Goal: Task Accomplishment & Management: Complete application form

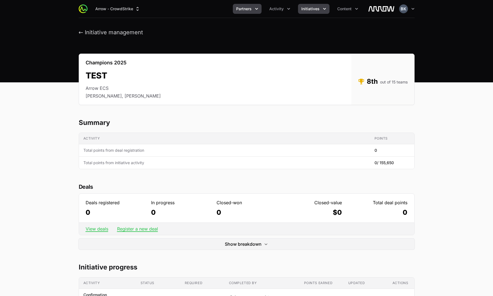
click at [257, 9] on icon "Partners menu" at bounding box center [256, 9] width 3 height 2
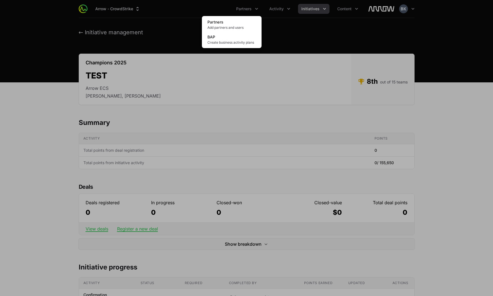
click at [287, 7] on div "Partners menu" at bounding box center [246, 148] width 493 height 296
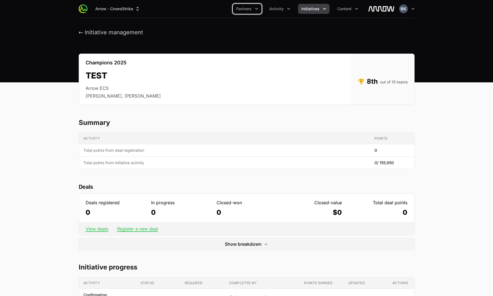
click at [287, 7] on icon "Activity menu" at bounding box center [289, 9] width 6 height 6
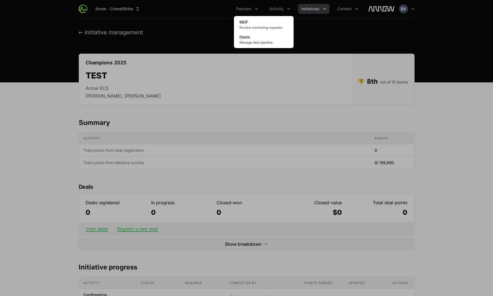
click at [319, 9] on div "Activity menu" at bounding box center [246, 148] width 493 height 296
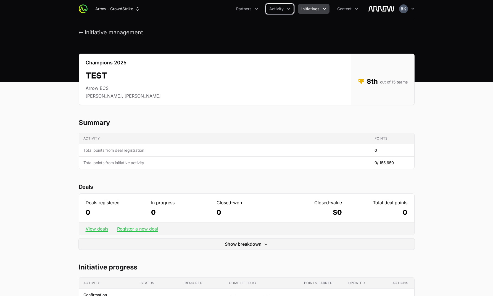
click at [324, 9] on icon "Initiatives menu" at bounding box center [324, 9] width 3 height 2
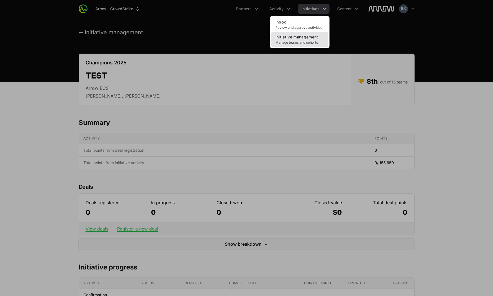
click at [304, 38] on span "Initiative management" at bounding box center [297, 37] width 43 height 5
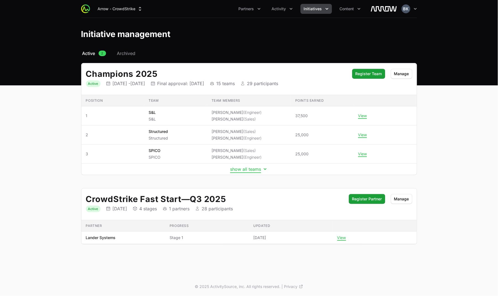
click at [261, 170] on button "show all teams" at bounding box center [250, 169] width 38 height 6
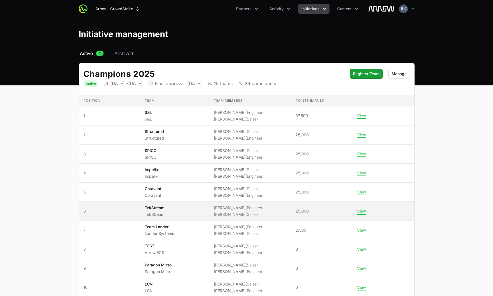
click at [362, 212] on button "View" at bounding box center [361, 211] width 9 height 5
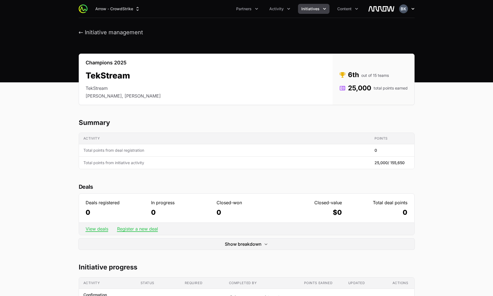
click at [362, 9] on icon "button" at bounding box center [413, 9] width 6 height 6
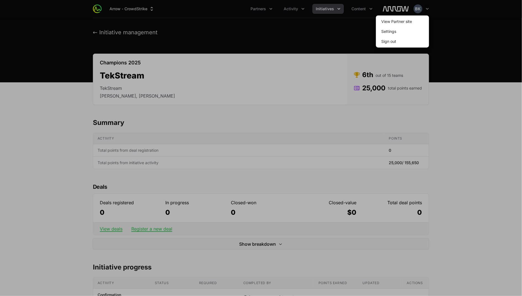
click at [263, 32] on div at bounding box center [261, 148] width 522 height 296
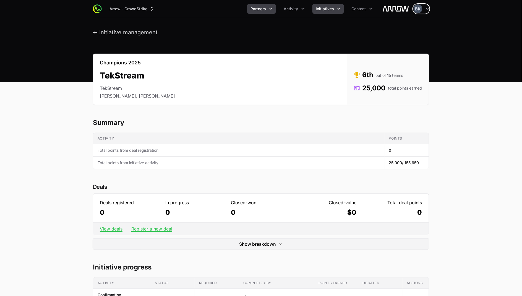
click at [255, 7] on span "Partners" at bounding box center [257, 9] width 15 height 6
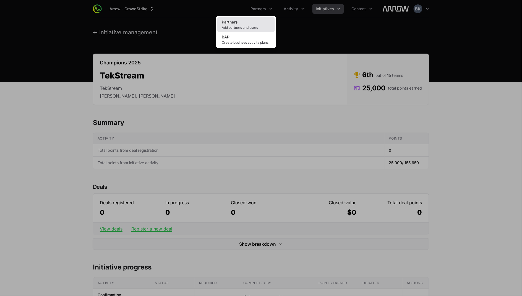
click at [246, 21] on link "Partners Add partners and users" at bounding box center [245, 24] width 57 height 15
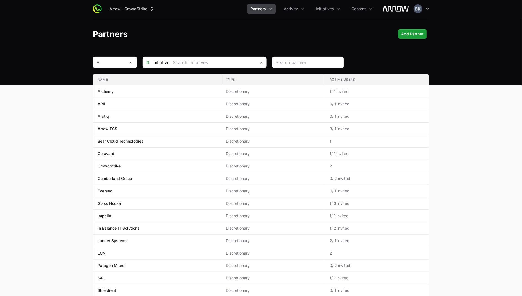
click at [272, 7] on icon "Partners menu" at bounding box center [271, 9] width 6 height 6
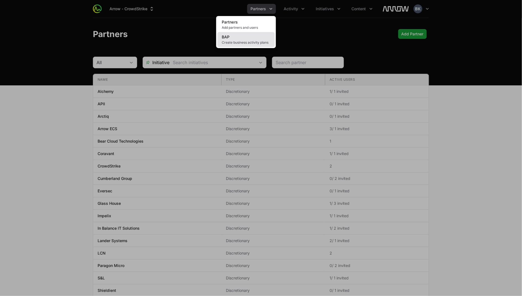
click at [248, 39] on link "BAP Create business activity plans" at bounding box center [245, 39] width 57 height 15
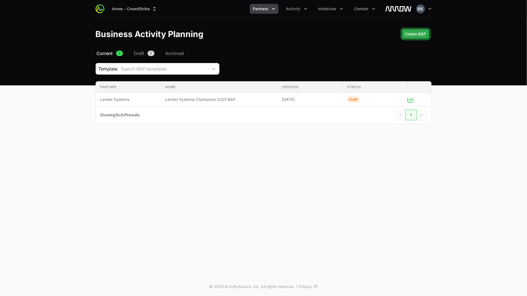
click at [362, 34] on span "Create BAP" at bounding box center [415, 34] width 21 height 7
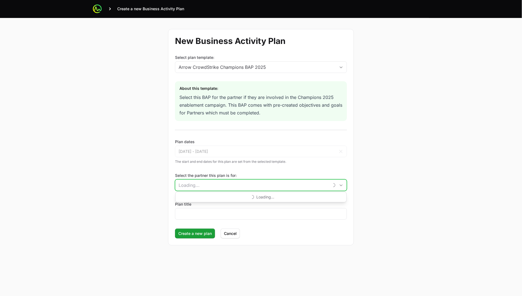
click at [276, 183] on input "Select the partner this plan is for:" at bounding box center [252, 185] width 154 height 11
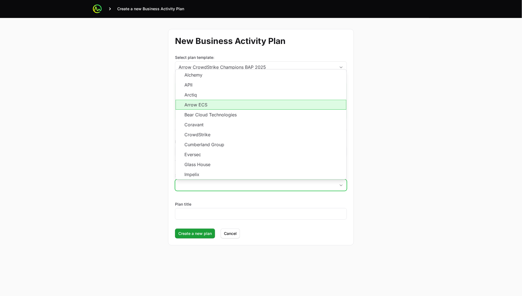
click at [273, 101] on li "Arrow ECS" at bounding box center [261, 105] width 171 height 10
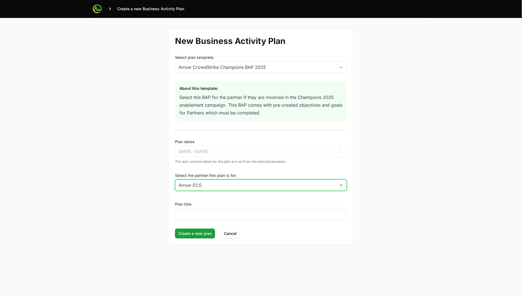
type input "Arrow ECS"
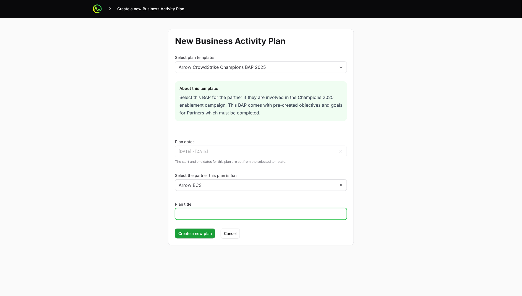
click at [234, 214] on input "Plan title" at bounding box center [261, 214] width 165 height 7
type input "test plan"
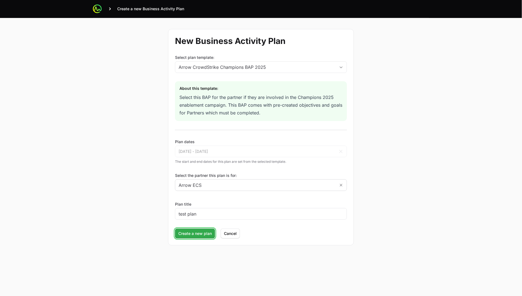
click at [199, 231] on span "Create a new plan" at bounding box center [194, 233] width 33 height 7
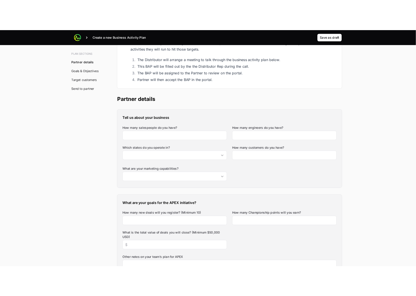
scroll to position [69, 0]
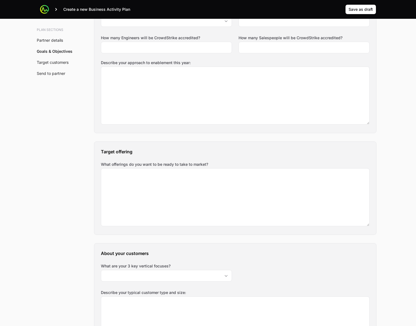
scroll to position [484, 0]
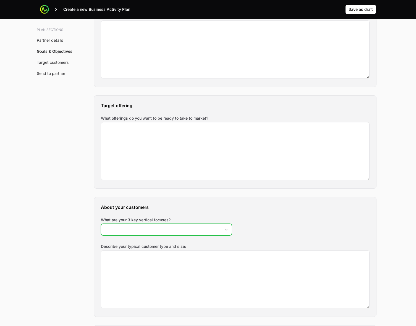
click at [223, 229] on div "Open" at bounding box center [226, 229] width 11 height 11
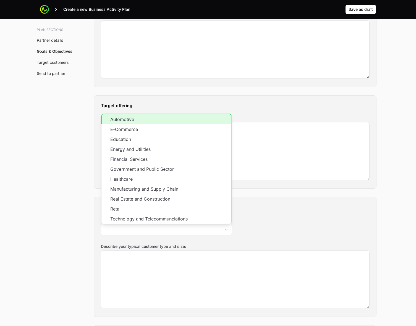
click at [336, 226] on div "About your customers What are your 3 key vertical focuses? Automotive E-Commerc…" at bounding box center [235, 256] width 282 height 119
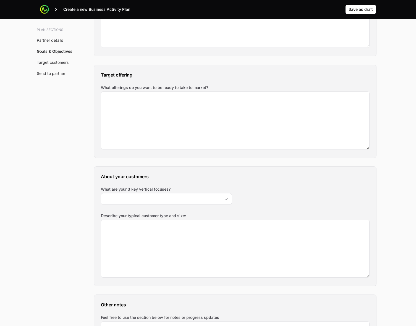
scroll to position [518, 0]
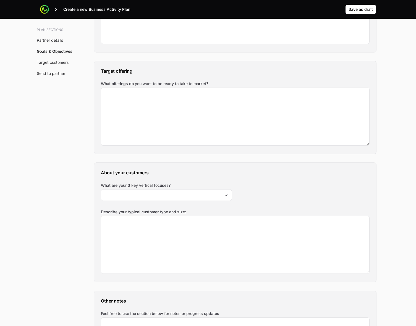
click at [61, 38] on link "Partner details" at bounding box center [50, 40] width 26 height 5
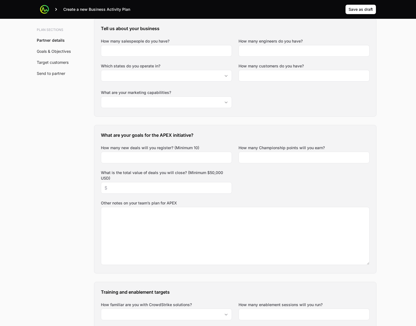
scroll to position [118, 0]
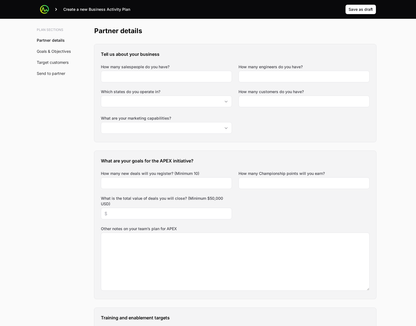
click at [57, 60] on link "Target customers" at bounding box center [53, 62] width 32 height 5
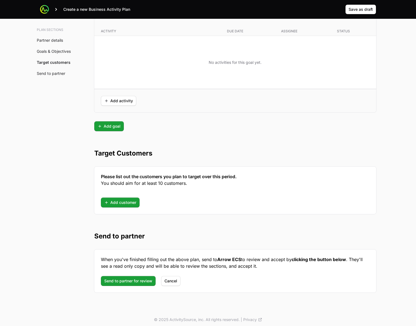
scroll to position [1345, 0]
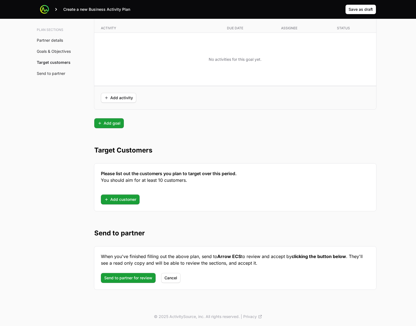
click at [54, 53] on link "Goals & Objectives" at bounding box center [54, 51] width 34 height 5
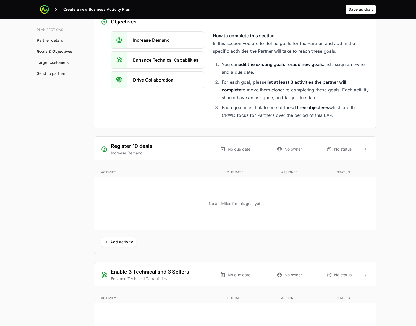
scroll to position [890, 0]
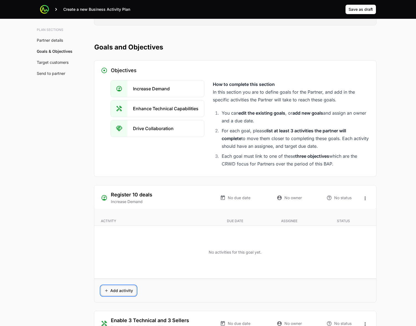
click at [121, 259] on span "Add activity" at bounding box center [118, 290] width 29 height 7
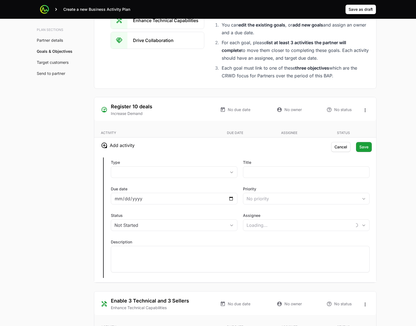
scroll to position [994, 0]
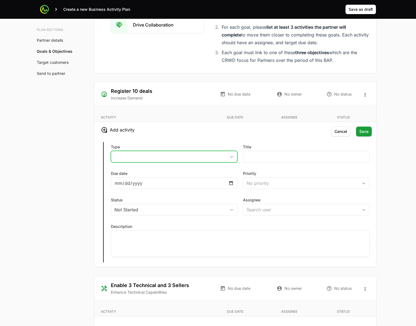
click at [230, 157] on icon "button" at bounding box center [231, 157] width 4 height 2
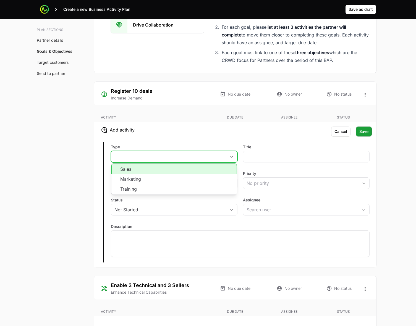
click at [218, 169] on li "Sales" at bounding box center [173, 169] width 125 height 11
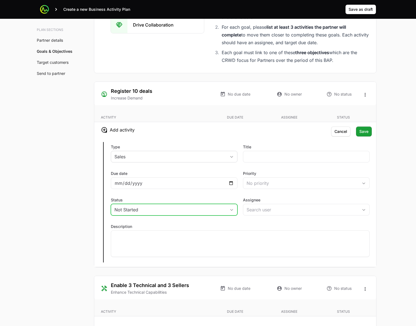
click at [185, 215] on button "Not Started" at bounding box center [174, 209] width 126 height 11
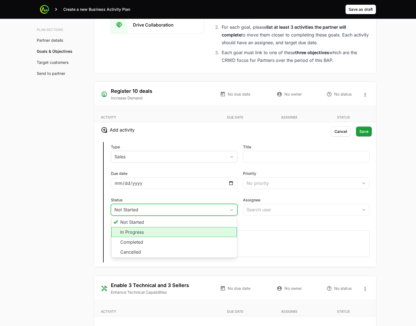
click at [186, 232] on li "In Progress" at bounding box center [173, 232] width 125 height 10
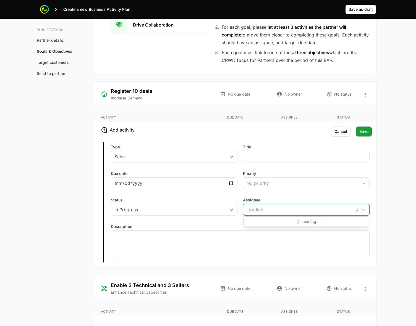
click at [257, 210] on input "Assignee" at bounding box center [297, 209] width 108 height 11
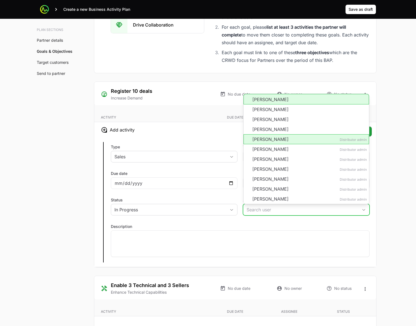
click at [292, 140] on li "[PERSON_NAME] Distributor admin" at bounding box center [306, 139] width 125 height 10
type input "[PERSON_NAME]"
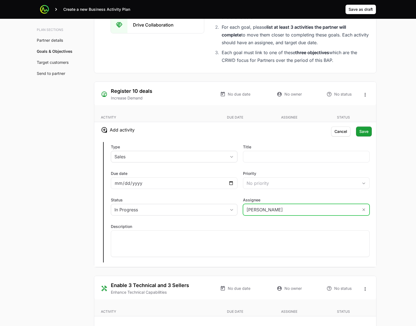
click at [346, 212] on input "[PERSON_NAME]" at bounding box center [300, 209] width 115 height 11
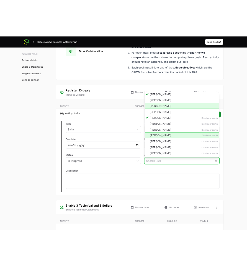
scroll to position [0, 0]
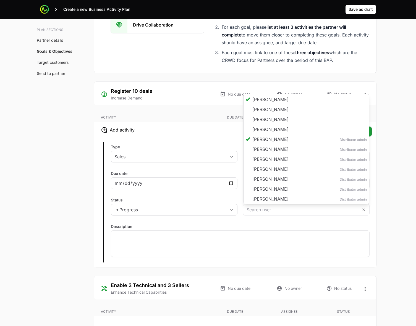
type input "[PERSON_NAME]"
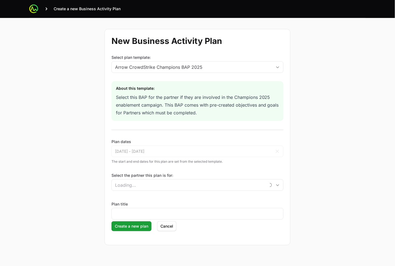
scroll to position [19, 0]
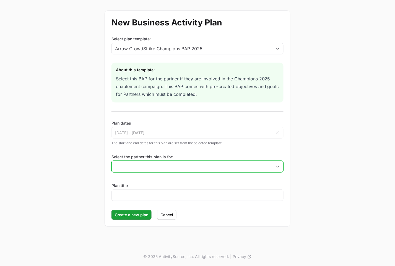
click at [277, 167] on icon "Open" at bounding box center [277, 167] width 3 height 2
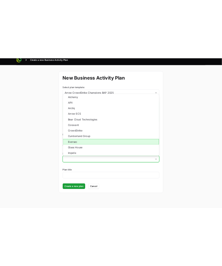
scroll to position [0, 0]
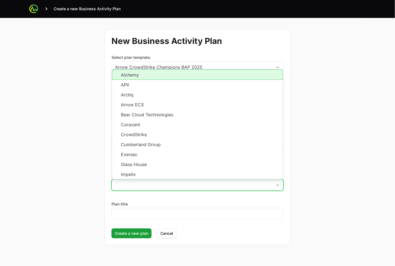
click at [244, 78] on li "Alchemy" at bounding box center [197, 74] width 171 height 11
type input "Alchemy"
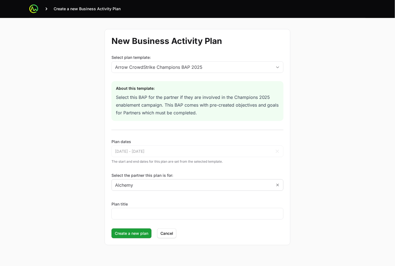
click at [204, 150] on div "[DATE] - [DATE] Mar [DATE] Feb Mar Apr May Jun [DATE] Aug Sep Oct Nov [DATE] 20…" at bounding box center [197, 152] width 172 height 12
click at [155, 215] on input "Plan title" at bounding box center [197, 214] width 165 height 7
click at [54, 127] on div "New Business Activity Plan Select plan template: Arrow CrowdStrike Champions BA…" at bounding box center [197, 137] width 354 height 239
click at [66, 111] on div "New Business Activity Plan Select plan template: Arrow CrowdStrike Champions BA…" at bounding box center [197, 137] width 354 height 239
drag, startPoint x: 31, startPoint y: 77, endPoint x: 36, endPoint y: 75, distance: 5.4
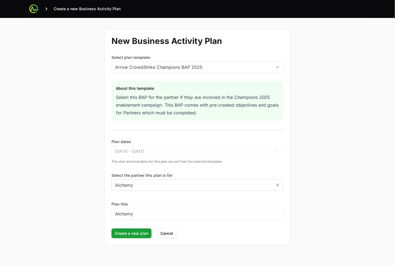
click at [31, 77] on div "New Business Activity Plan Select plan template: Arrow CrowdStrike Champions BA…" at bounding box center [197, 137] width 354 height 239
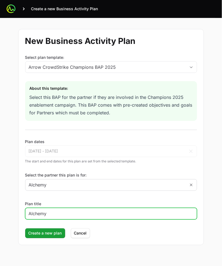
click at [61, 212] on input "Alchemy" at bounding box center [111, 214] width 165 height 7
type input "Alchemy BAP"
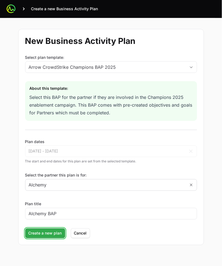
click at [44, 234] on span "Create a new plan" at bounding box center [44, 233] width 33 height 7
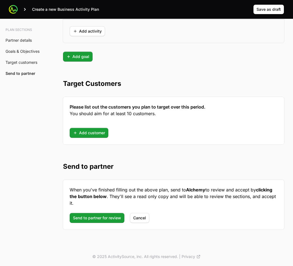
scroll to position [1463, 0]
click at [100, 219] on span "Send to partner for review" at bounding box center [97, 218] width 48 height 7
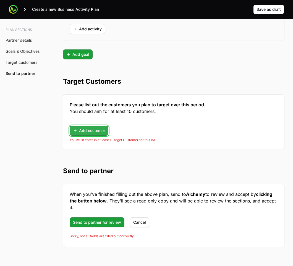
click at [97, 133] on span "Add customer" at bounding box center [89, 130] width 32 height 7
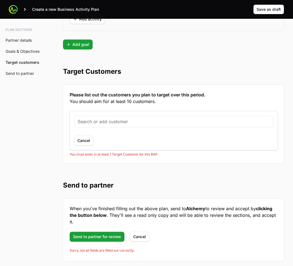
scroll to position [1600, 0]
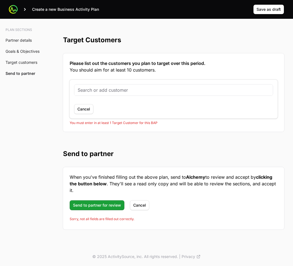
click at [137, 154] on h2 "Send to partner" at bounding box center [173, 154] width 221 height 9
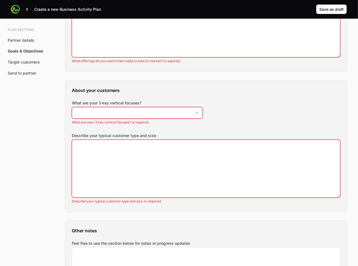
scroll to position [622, 0]
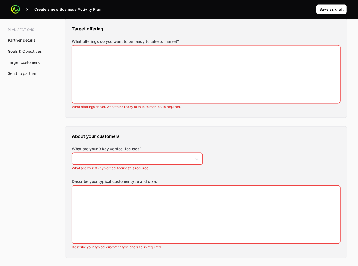
click at [125, 27] on h3 "Target offering" at bounding box center [206, 28] width 269 height 7
drag, startPoint x: 181, startPoint y: 41, endPoint x: 71, endPoint y: 27, distance: 110.7
click at [71, 27] on div "Target offering What offerings do you want to be ready to take to market? What …" at bounding box center [206, 68] width 282 height 99
click at [210, 139] on h3 "About your customers" at bounding box center [206, 136] width 269 height 7
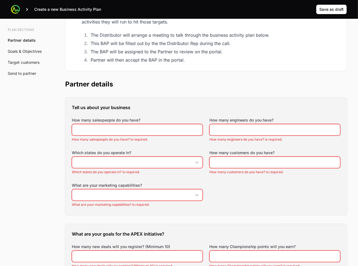
scroll to position [0, 0]
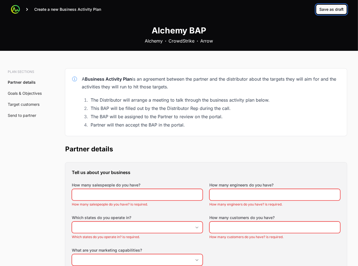
click at [336, 13] on button "Save as draft" at bounding box center [331, 9] width 31 height 10
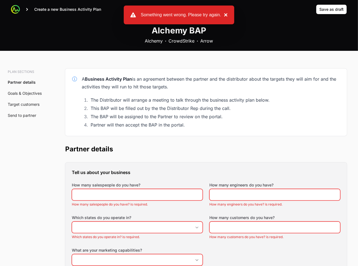
click at [224, 14] on button "×" at bounding box center [224, 15] width 7 height 7
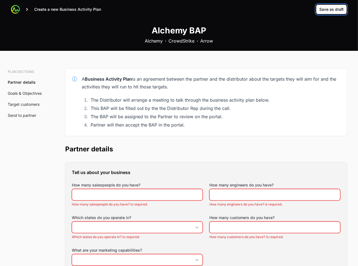
click at [346, 10] on button "Save as draft" at bounding box center [331, 9] width 31 height 10
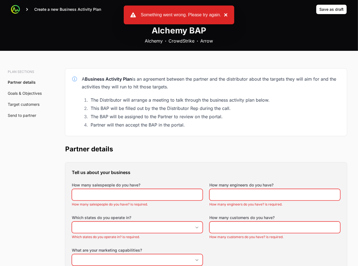
click at [226, 13] on button "×" at bounding box center [224, 15] width 7 height 7
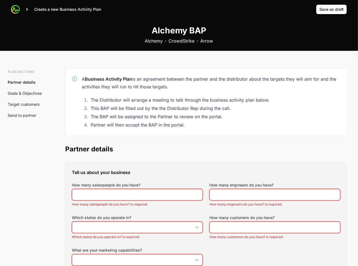
click at [154, 164] on div "Tell us about your business How many salespeople do you have? How many salespeo…" at bounding box center [206, 222] width 282 height 118
